Goal: Information Seeking & Learning: Learn about a topic

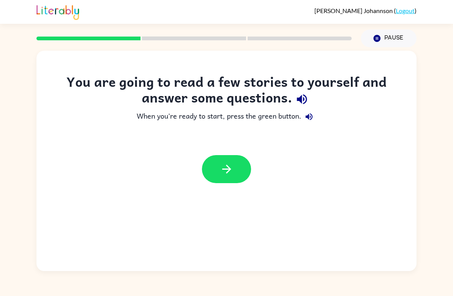
click at [224, 167] on icon "button" at bounding box center [226, 169] width 13 height 13
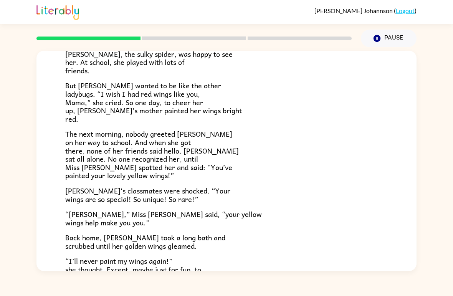
scroll to position [130, 0]
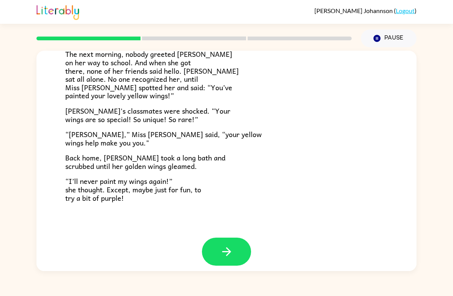
click at [404, 18] on div "[PERSON_NAME] ( Logout )" at bounding box center [227, 12] width 380 height 24
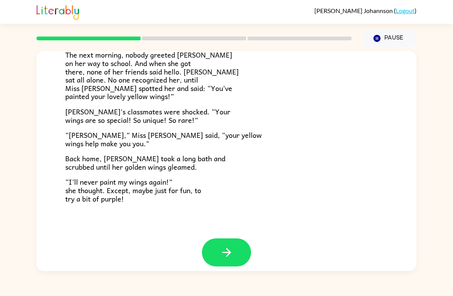
click at [229, 250] on icon "button" at bounding box center [226, 252] width 13 height 13
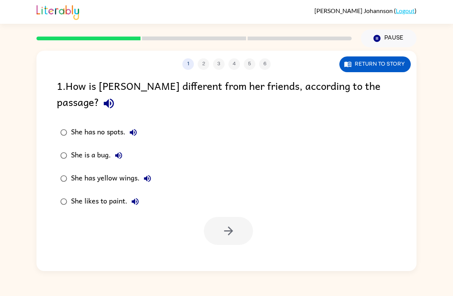
scroll to position [0, 0]
click at [243, 217] on button "button" at bounding box center [228, 231] width 49 height 28
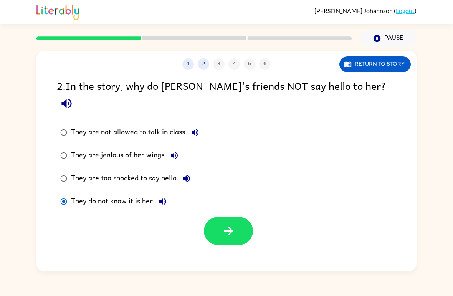
click at [221, 217] on button "button" at bounding box center [228, 231] width 49 height 28
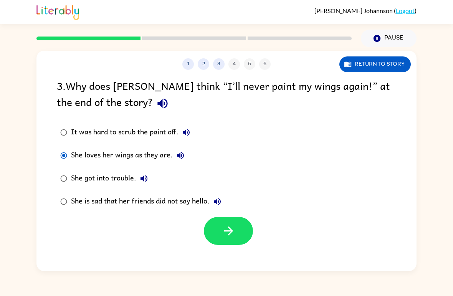
click at [202, 198] on div "She is sad that her friends did not say hello." at bounding box center [148, 201] width 154 height 15
click at [222, 231] on icon "button" at bounding box center [228, 230] width 13 height 13
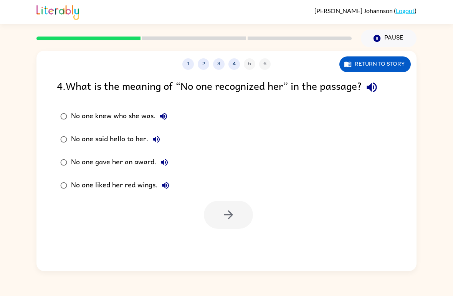
click at [168, 118] on icon "button" at bounding box center [163, 116] width 9 height 9
click at [122, 126] on label "No one knew who she was." at bounding box center [115, 116] width 124 height 23
click at [229, 208] on button "button" at bounding box center [228, 215] width 49 height 28
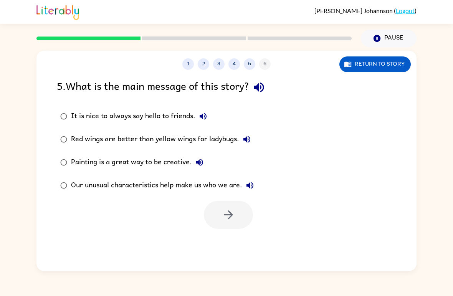
click at [177, 180] on div "Our unusual characteristics help make us who we are." at bounding box center [164, 185] width 187 height 15
click at [229, 215] on icon "button" at bounding box center [228, 214] width 13 height 13
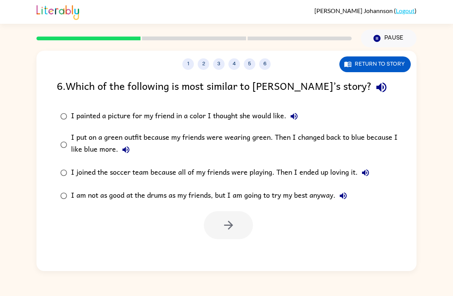
click at [92, 192] on div "I am not as good at the drums as my friends, but I am going to try my best anyw…" at bounding box center [211, 195] width 280 height 15
click at [226, 226] on icon "button" at bounding box center [228, 225] width 9 height 9
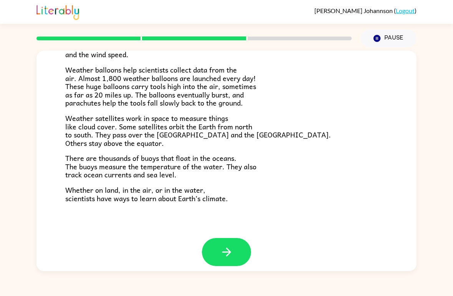
scroll to position [207, 0]
click at [217, 239] on button "button" at bounding box center [226, 253] width 49 height 28
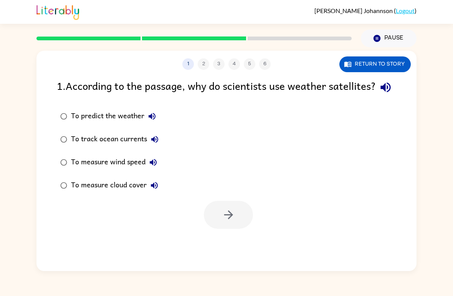
scroll to position [0, 0]
click at [103, 193] on div "To measure cloud cover" at bounding box center [116, 185] width 91 height 15
click at [233, 222] on icon "button" at bounding box center [228, 214] width 13 height 13
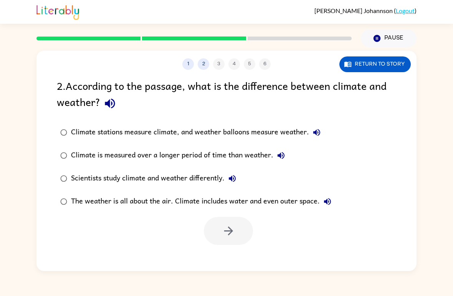
click at [172, 126] on div "Climate stations measure climate, and weather balloons measure weather." at bounding box center [198, 132] width 254 height 15
click at [224, 241] on button "button" at bounding box center [228, 231] width 49 height 28
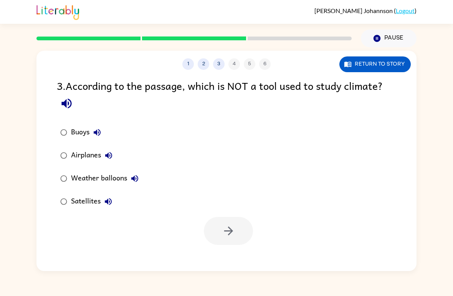
click at [78, 159] on div "Airplanes" at bounding box center [93, 155] width 45 height 15
click at [99, 133] on icon "button" at bounding box center [97, 132] width 7 height 7
click at [103, 128] on button "Buoys" at bounding box center [97, 132] width 15 height 15
click at [73, 149] on div "Airplanes" at bounding box center [93, 155] width 45 height 15
click at [214, 229] on button "button" at bounding box center [228, 231] width 49 height 28
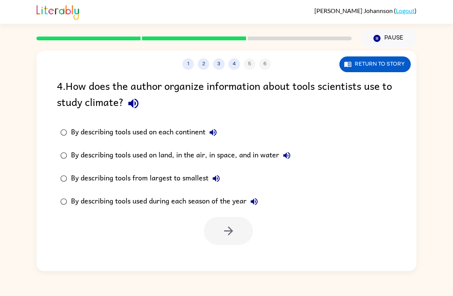
click at [217, 128] on button "By describing tools used on each continent" at bounding box center [213, 132] width 15 height 15
click at [232, 231] on div at bounding box center [228, 231] width 49 height 28
click at [191, 128] on div "By describing tools used on each continent" at bounding box center [146, 132] width 150 height 15
click at [235, 221] on button "button" at bounding box center [228, 231] width 49 height 28
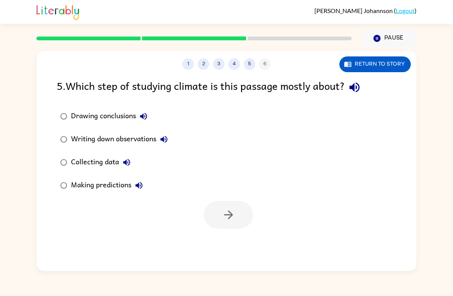
click at [120, 171] on label "Collecting data" at bounding box center [114, 162] width 123 height 23
click at [119, 170] on div "Collecting data" at bounding box center [102, 162] width 63 height 15
click at [222, 217] on icon "button" at bounding box center [228, 214] width 13 height 13
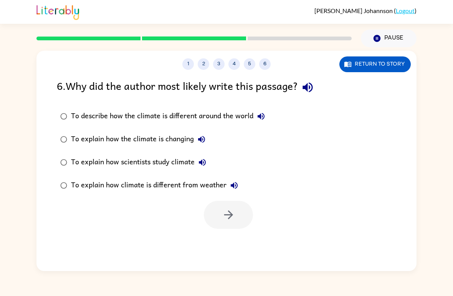
click at [198, 166] on button "To explain how scientists study climate" at bounding box center [202, 162] width 15 height 15
click at [227, 214] on icon "button" at bounding box center [228, 214] width 13 height 13
